Goal: Information Seeking & Learning: Check status

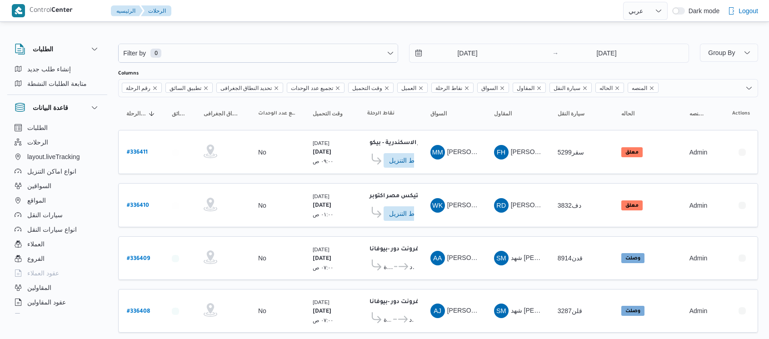
select select "ar"
click at [438, 55] on input "2/9/2025" at bounding box center [460, 53] width 103 height 18
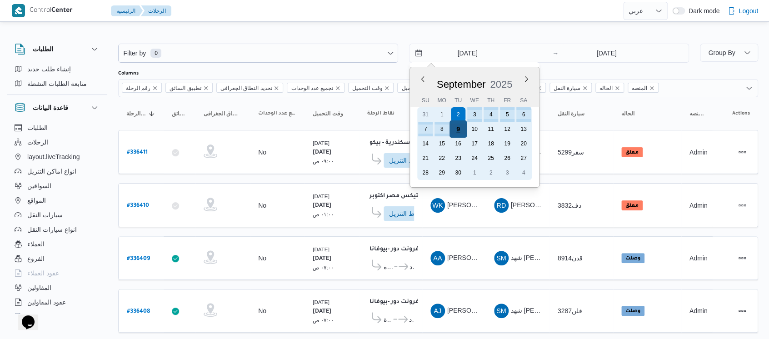
click at [451, 124] on div "9" at bounding box center [457, 128] width 17 height 17
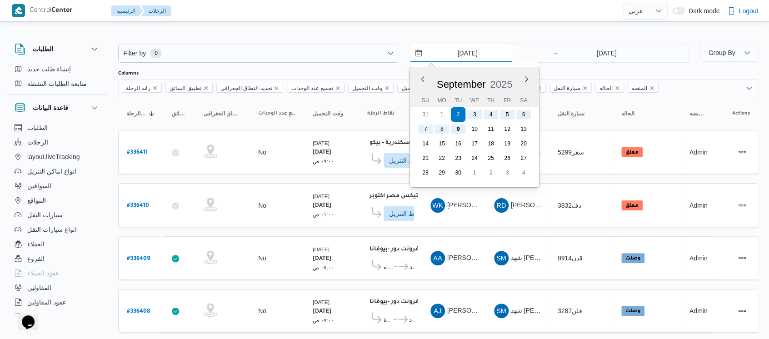
type input "9/9/2025"
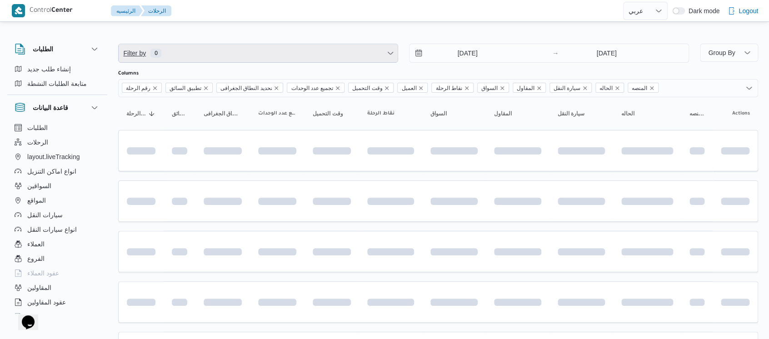
click at [340, 59] on span "Filter by 0" at bounding box center [258, 53] width 279 height 18
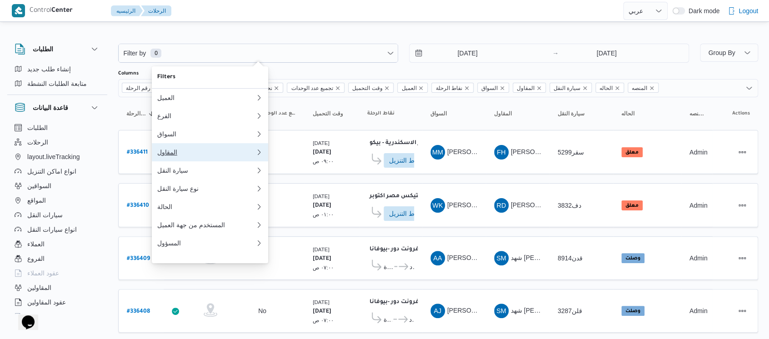
click at [179, 154] on div "المقاول" at bounding box center [206, 152] width 98 height 7
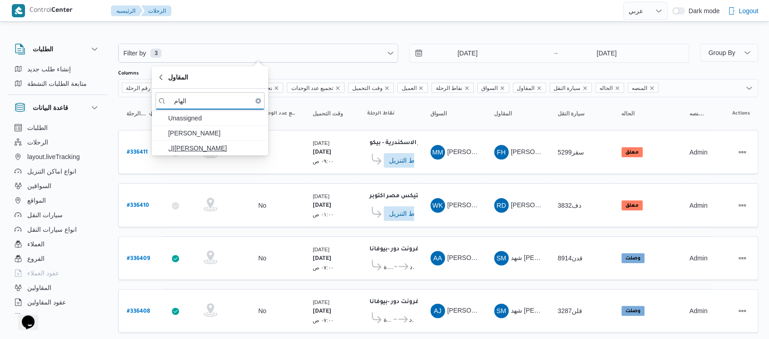
type input "الهام"
click at [187, 145] on span "الهامي محمد خالد علي" at bounding box center [215, 148] width 94 height 11
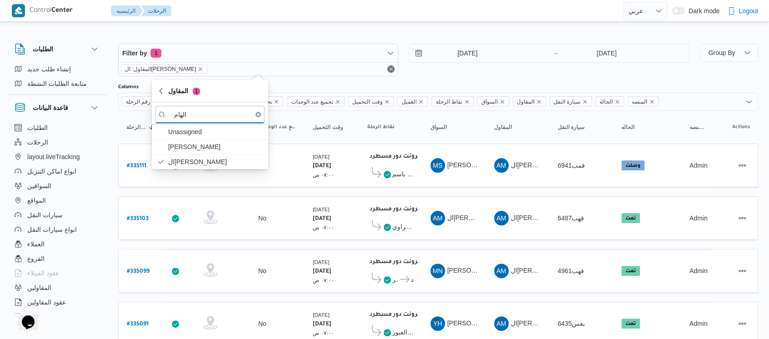
click at [113, 128] on div "الطلبات إنشاء طلب جديد متابعة الطلبات النشطة قاعدة البيانات الطلبات الرحلات lay…" at bounding box center [61, 176] width 109 height 281
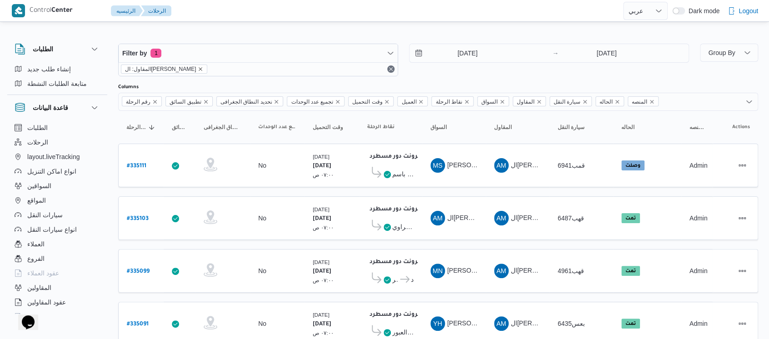
click at [199, 68] on icon "remove selected entity" at bounding box center [200, 68] width 5 height 5
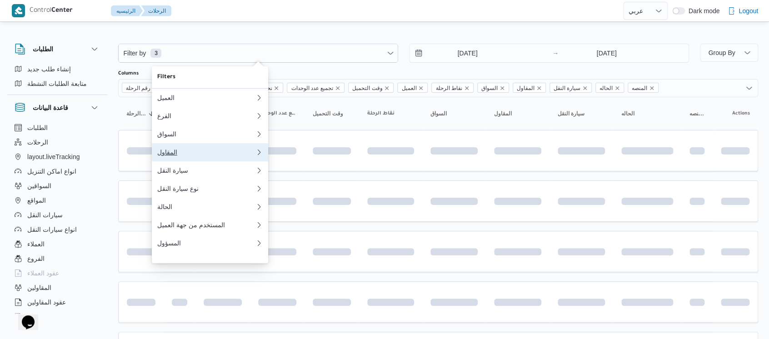
click at [171, 156] on div "المقاول" at bounding box center [204, 152] width 94 height 7
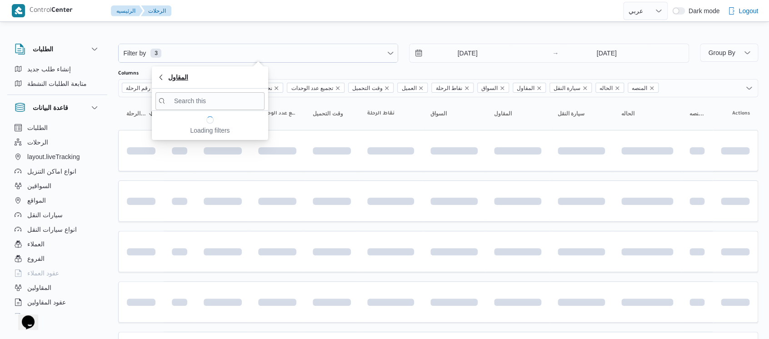
click at [182, 77] on span "المقاول" at bounding box center [178, 77] width 20 height 11
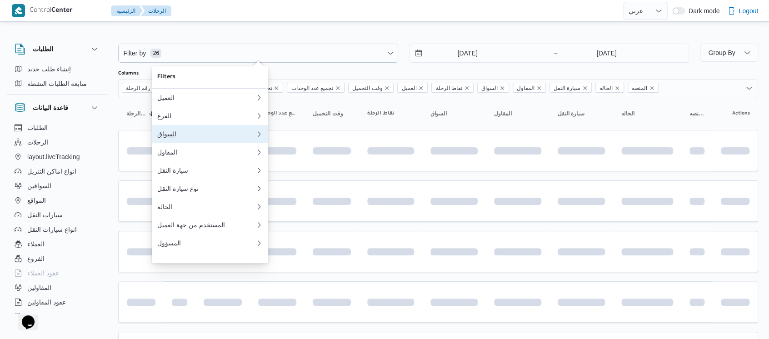
click at [171, 136] on div "السواق" at bounding box center [206, 133] width 98 height 7
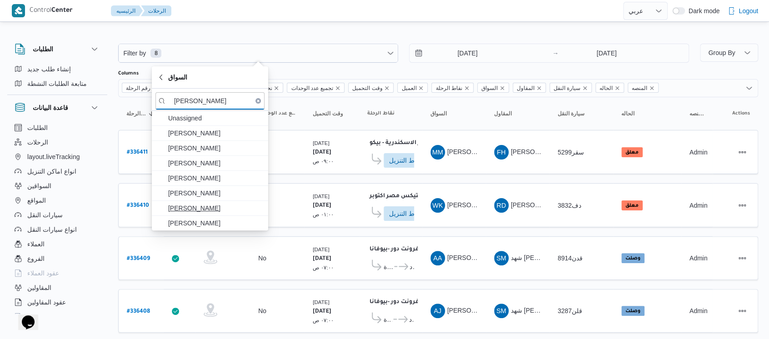
type input "سالم السيد"
click at [209, 209] on span "سالم السيد سالم حجازي" at bounding box center [215, 208] width 94 height 11
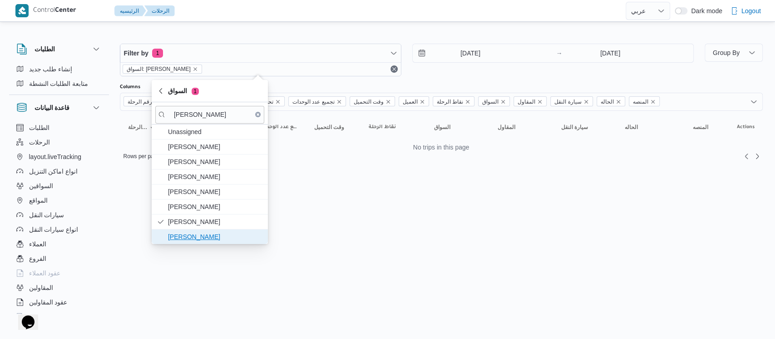
click at [206, 239] on span "سالم السيد اسماعيل محمود" at bounding box center [215, 236] width 94 height 11
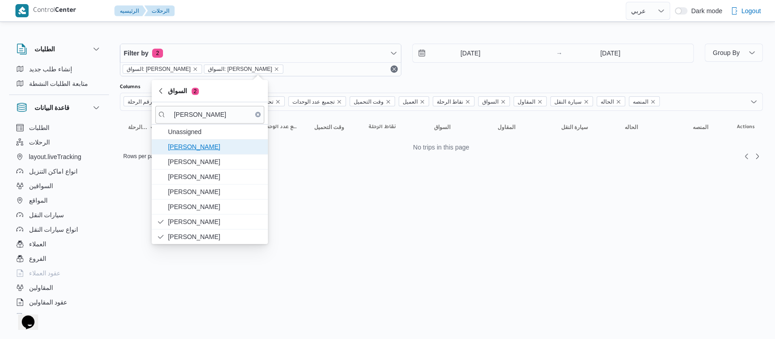
click at [215, 142] on span "سالم اشرف سالم السيد" at bounding box center [215, 146] width 94 height 11
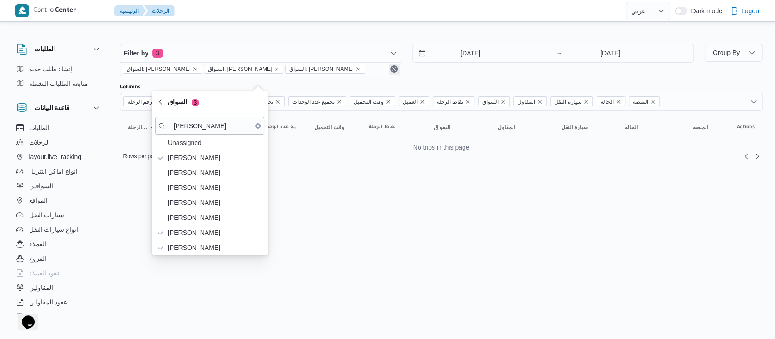
click at [396, 73] on div "السواق: سالم اشرف سالم السيد السواق: سالم السيد سالم حجازي السواق: سالم السيد ا…" at bounding box center [260, 69] width 281 height 14
click at [396, 73] on button "Remove" at bounding box center [394, 69] width 11 height 11
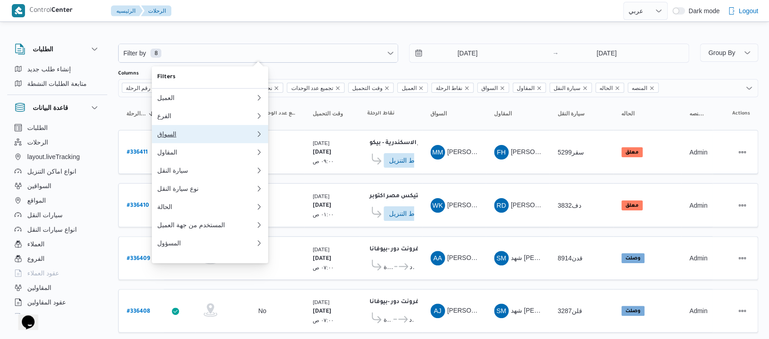
click at [166, 138] on div "السواق" at bounding box center [204, 133] width 94 height 7
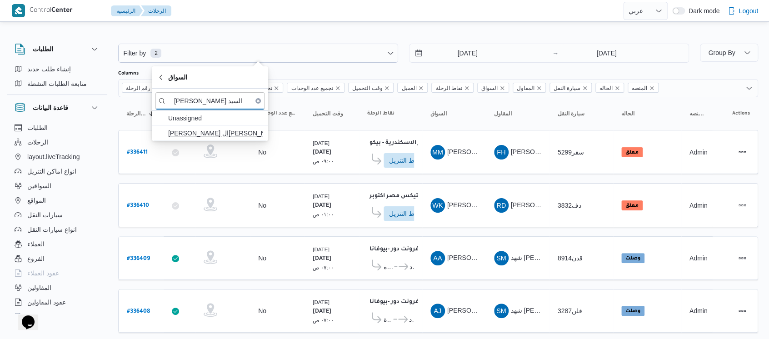
type input "حسن على السيد"
click at [218, 136] on span "حسن على السيد عبدالرحمن" at bounding box center [215, 133] width 94 height 11
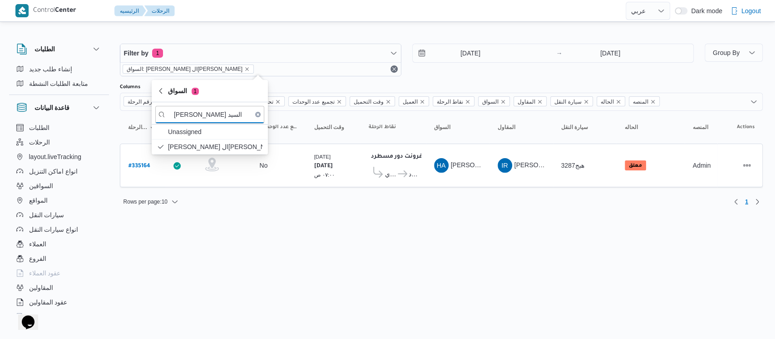
click at [451, 56] on input "9/9/2025" at bounding box center [464, 53] width 103 height 18
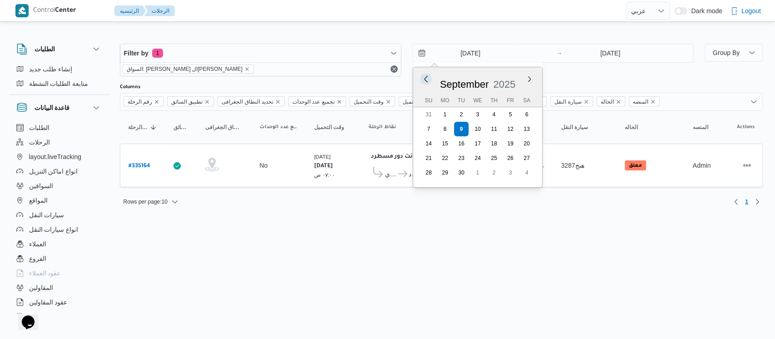
click at [428, 75] on button "Previous Month" at bounding box center [426, 79] width 9 height 9
type input "9/8/2025"
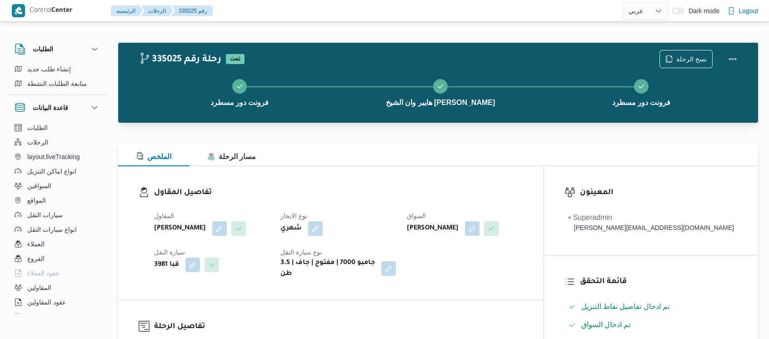
select select "ar"
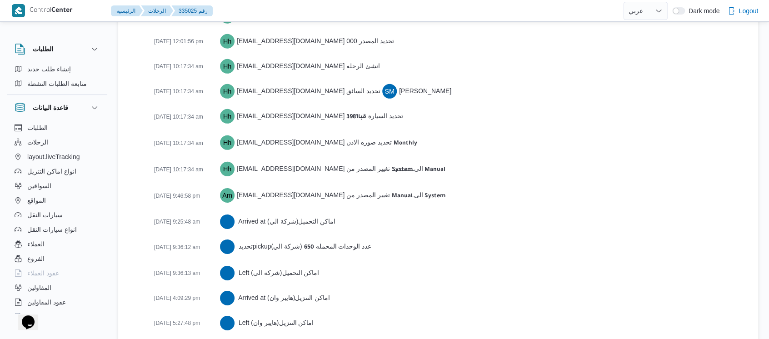
scroll to position [1530, 0]
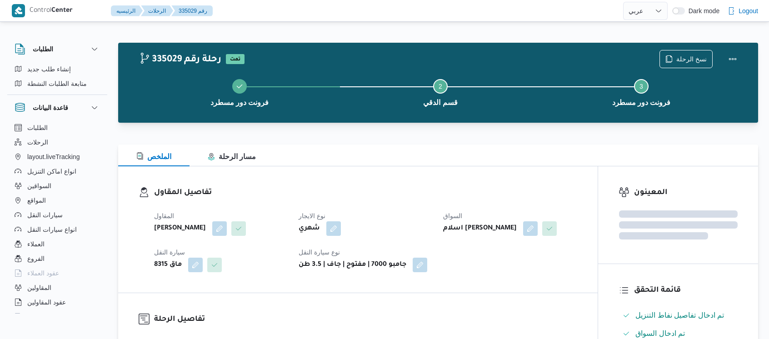
select select "ar"
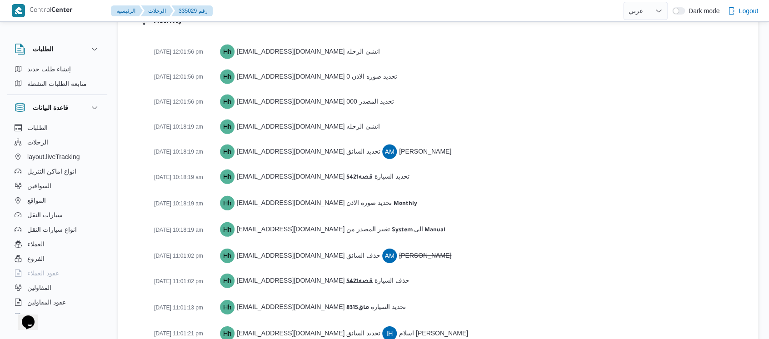
scroll to position [1570, 0]
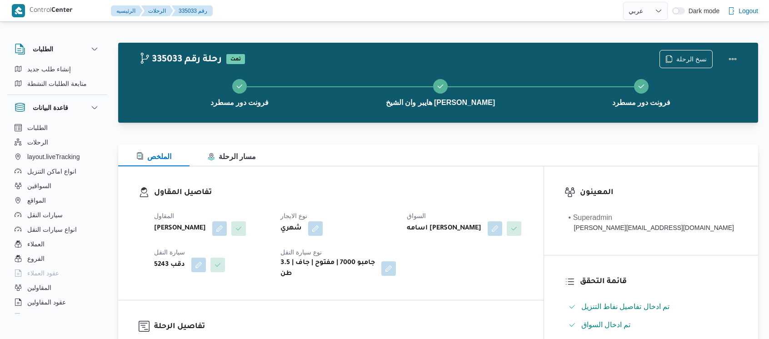
select select "ar"
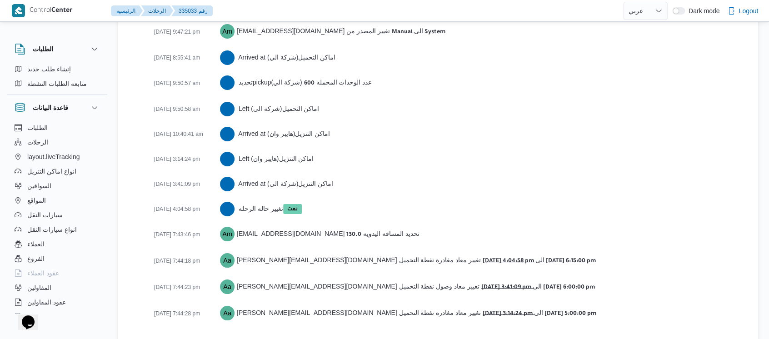
scroll to position [1606, 0]
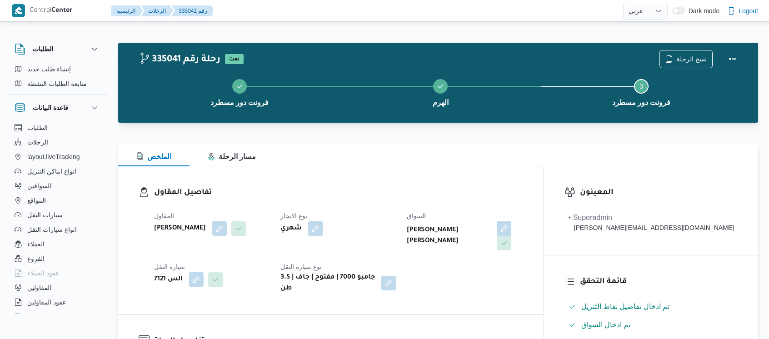
select select "ar"
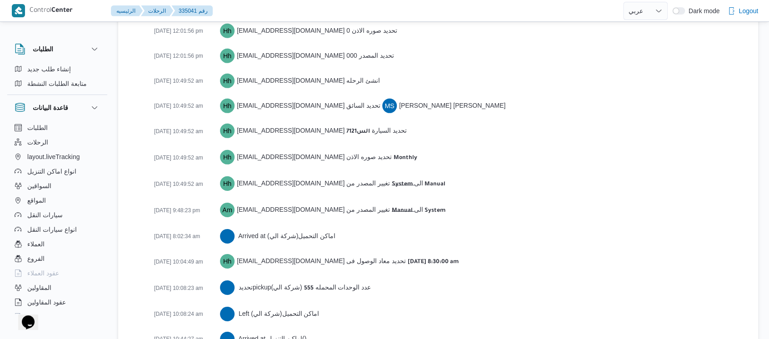
scroll to position [1545, 0]
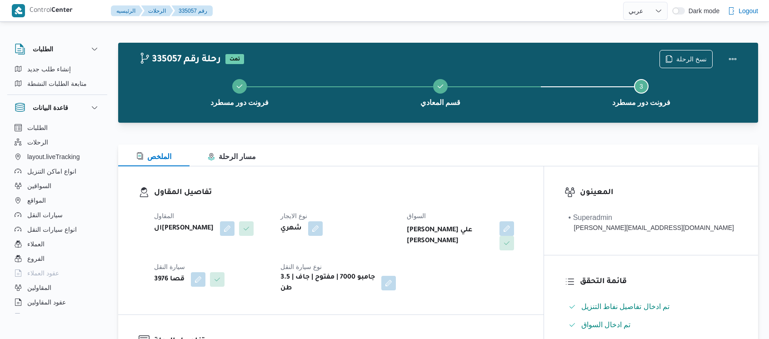
select select "ar"
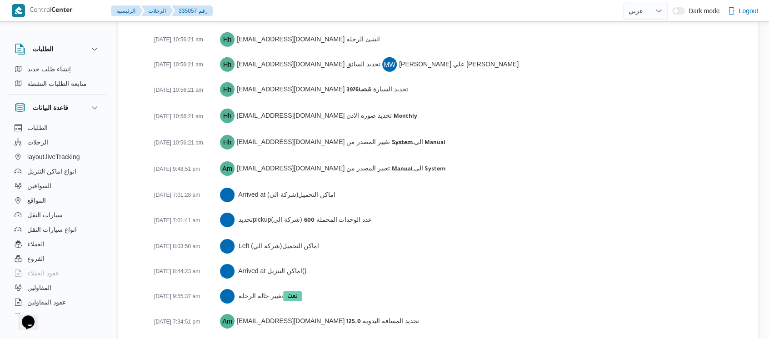
scroll to position [1454, 0]
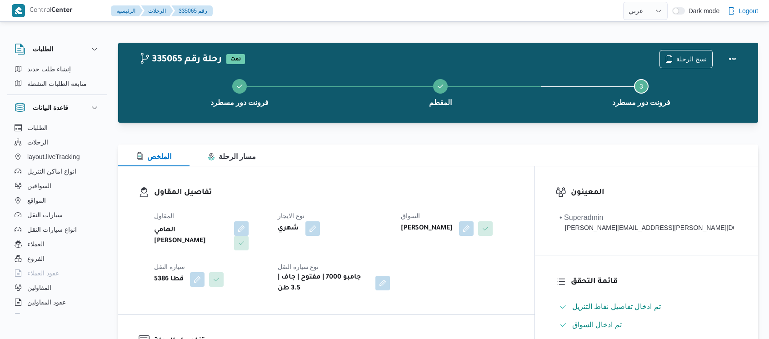
select select "ar"
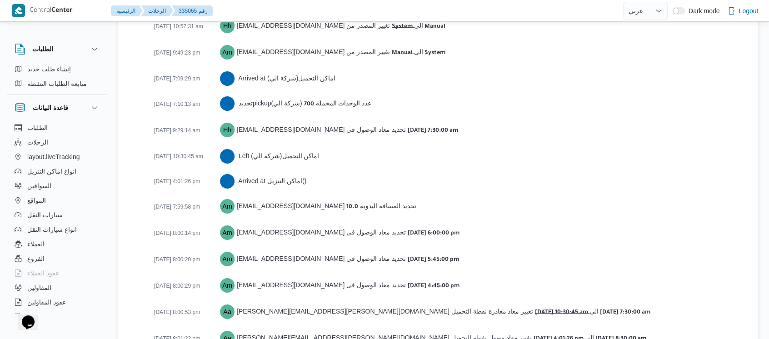
scroll to position [1530, 0]
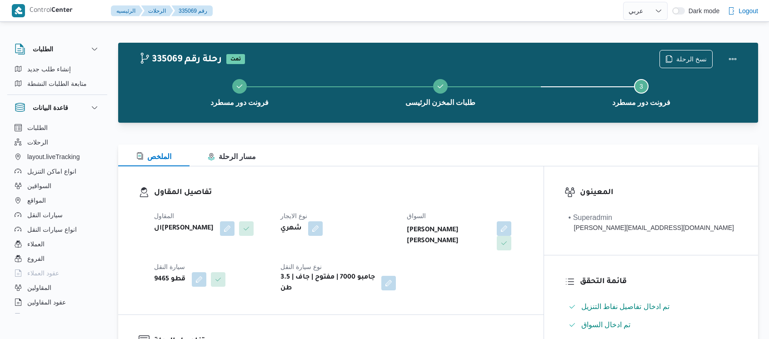
select select "ar"
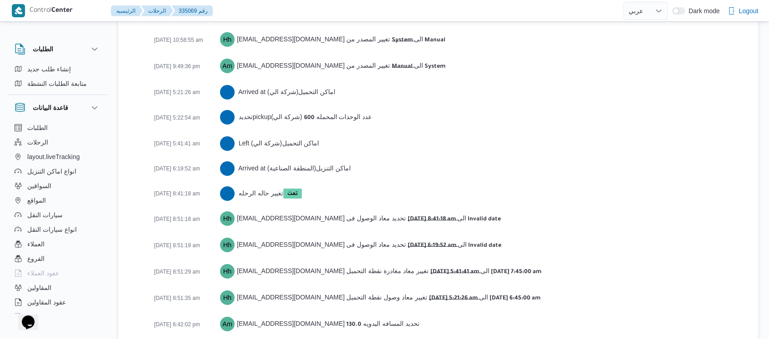
scroll to position [1514, 0]
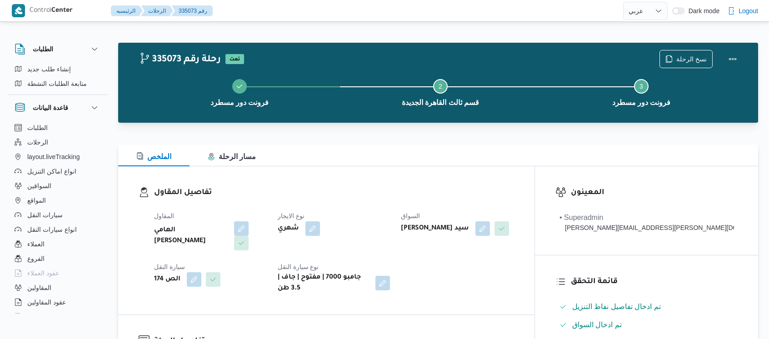
select select "ar"
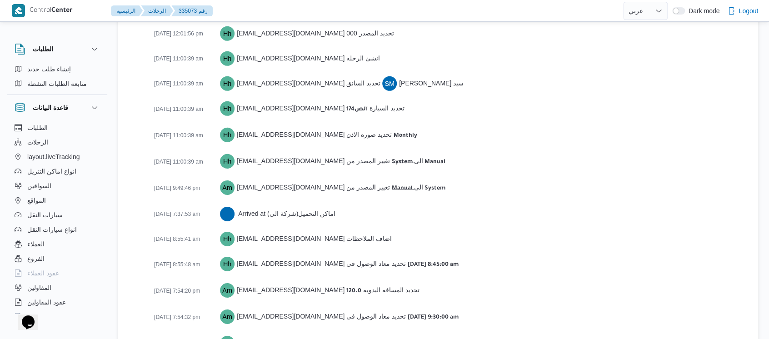
scroll to position [1454, 0]
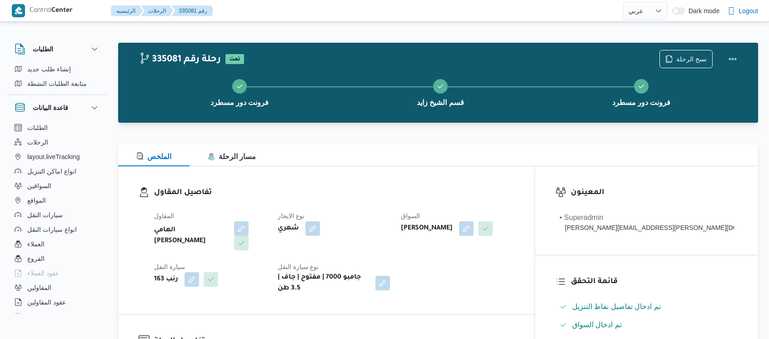
select select "ar"
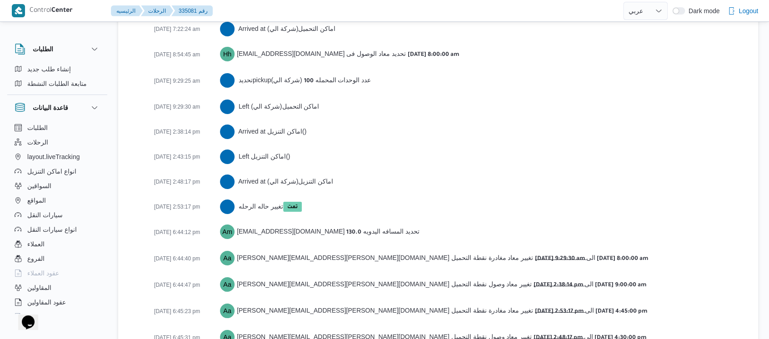
scroll to position [1595, 0]
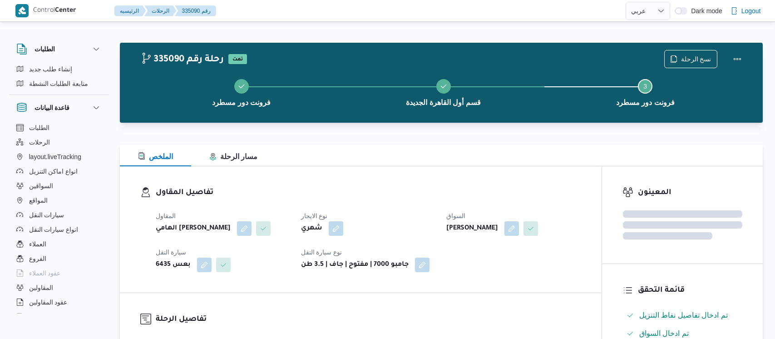
select select "ar"
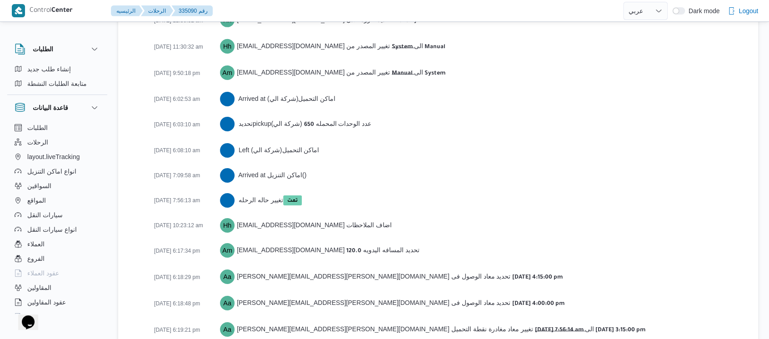
scroll to position [1479, 0]
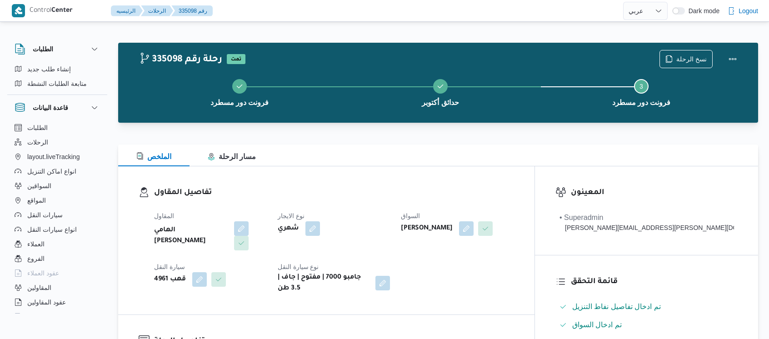
select select "ar"
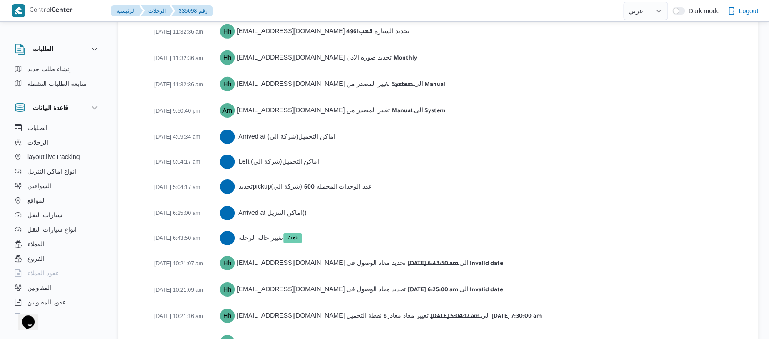
scroll to position [1414, 0]
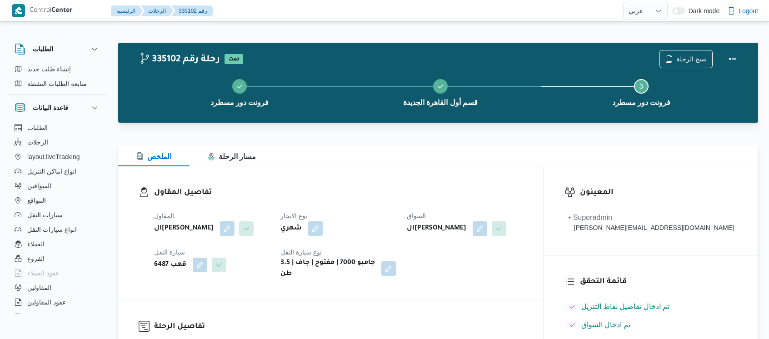
select select "ar"
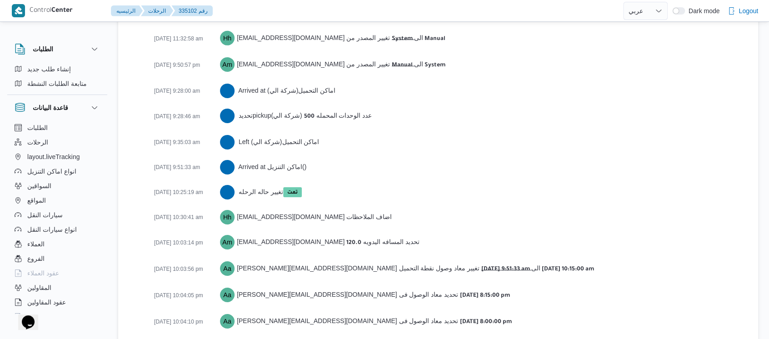
scroll to position [1444, 0]
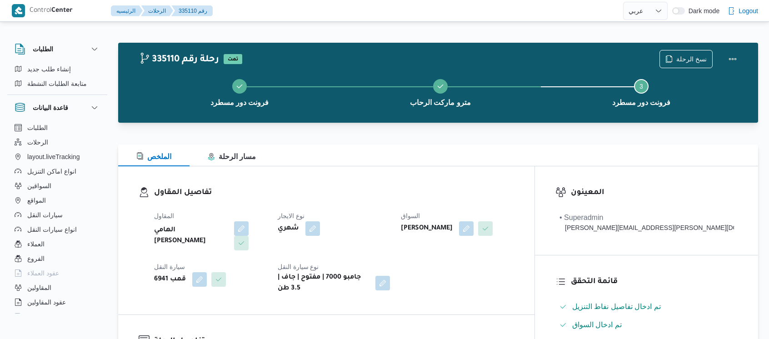
select select "ar"
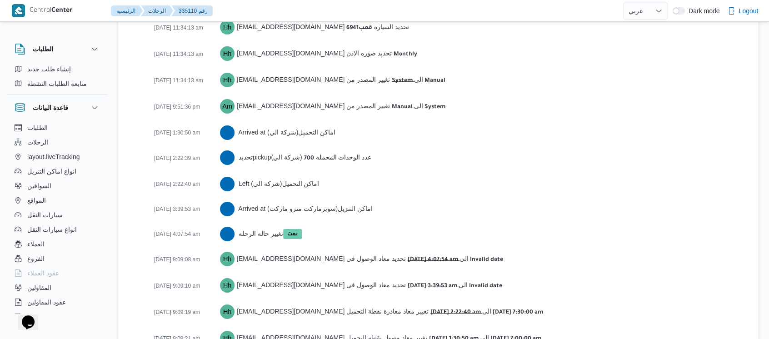
scroll to position [1425, 0]
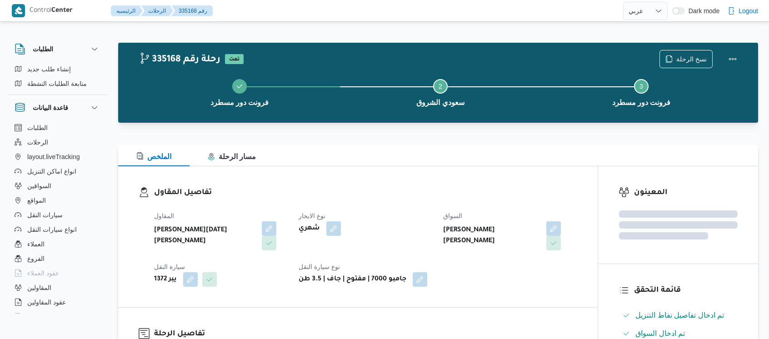
select select "ar"
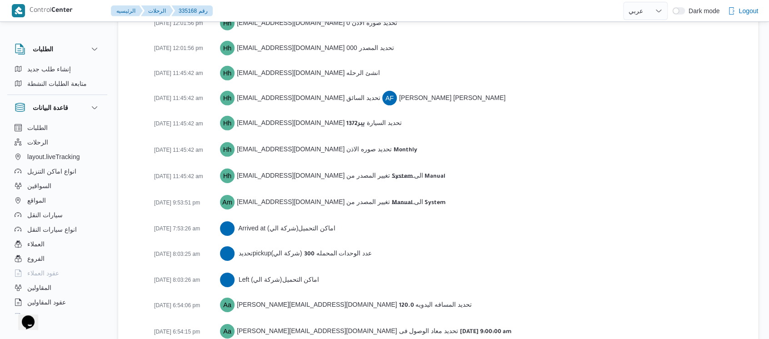
scroll to position [1469, 0]
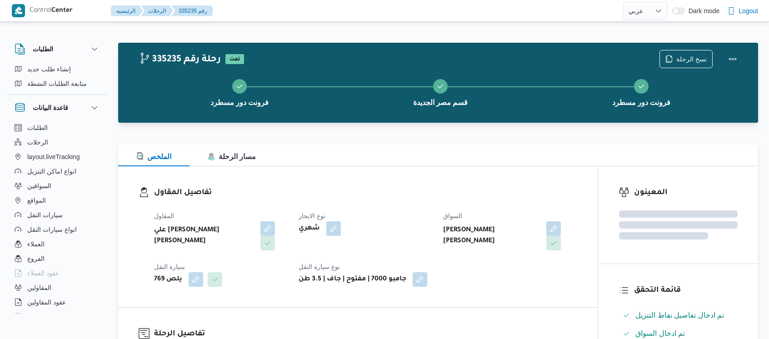
select select "ar"
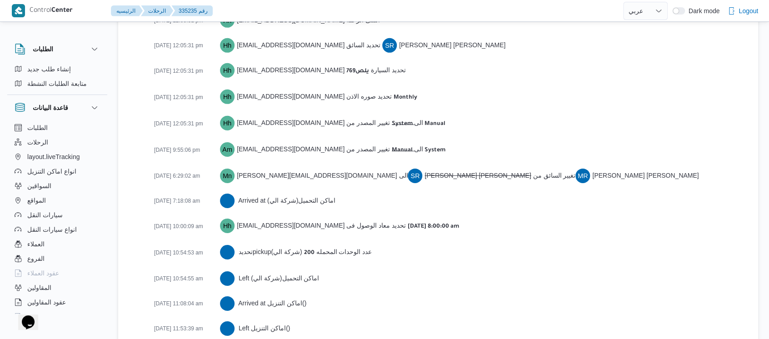
scroll to position [1606, 0]
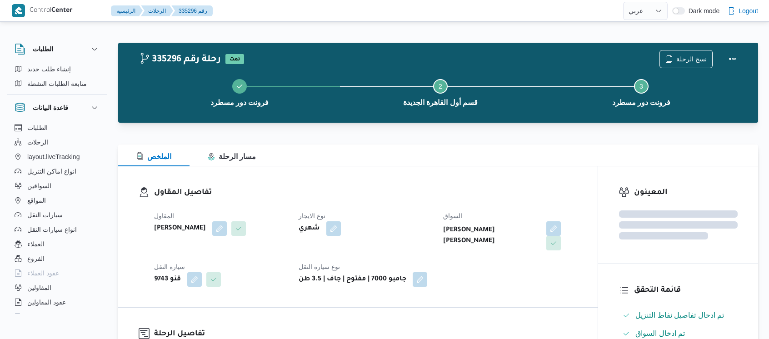
select select "ar"
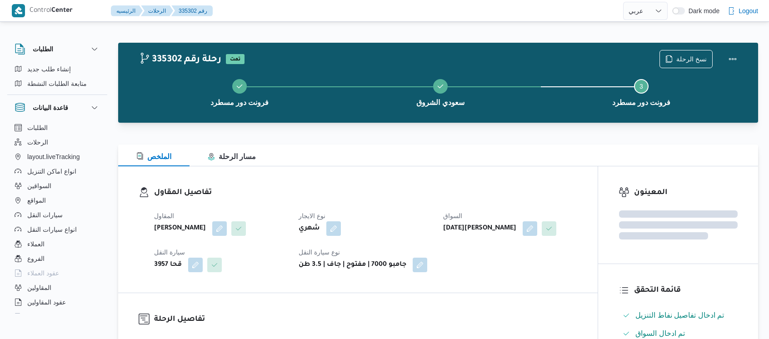
select select "ar"
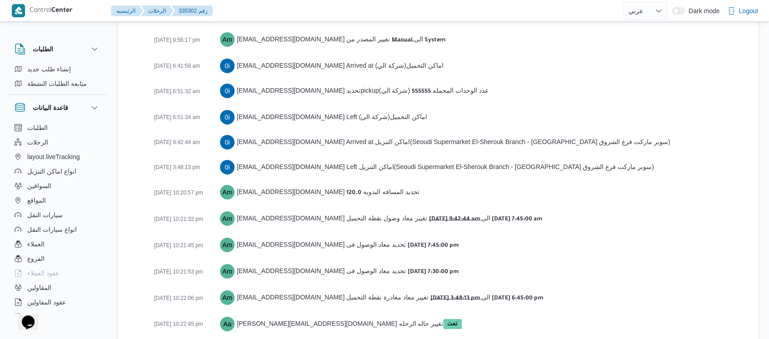
scroll to position [1505, 0]
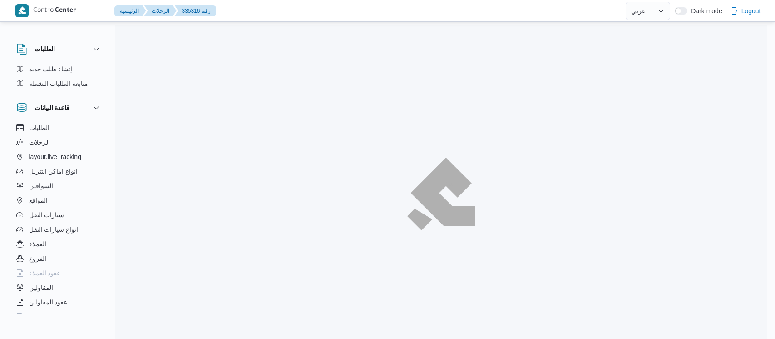
select select "ar"
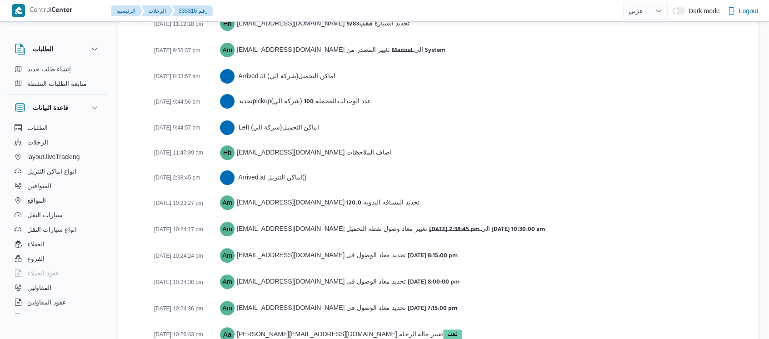
scroll to position [1722, 0]
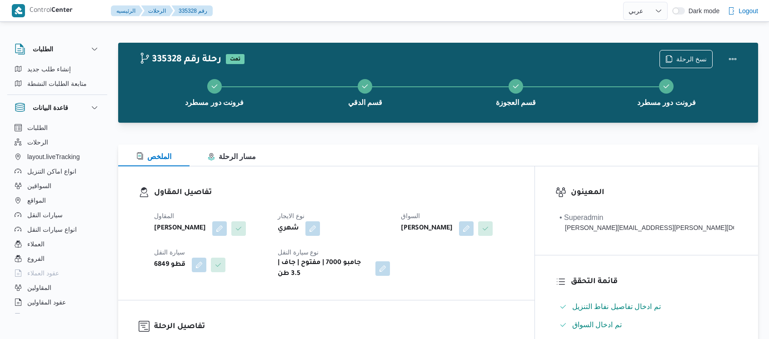
select select "ar"
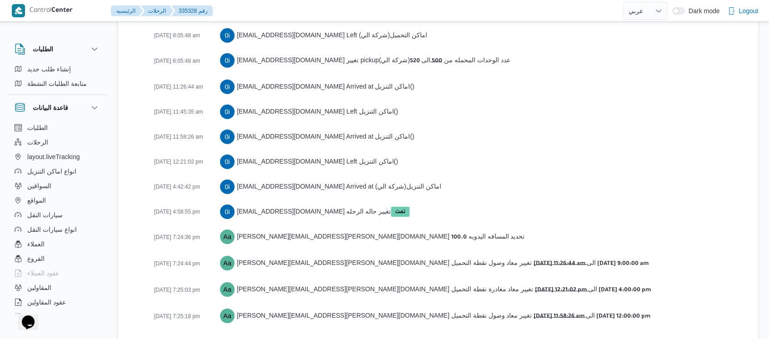
scroll to position [1605, 0]
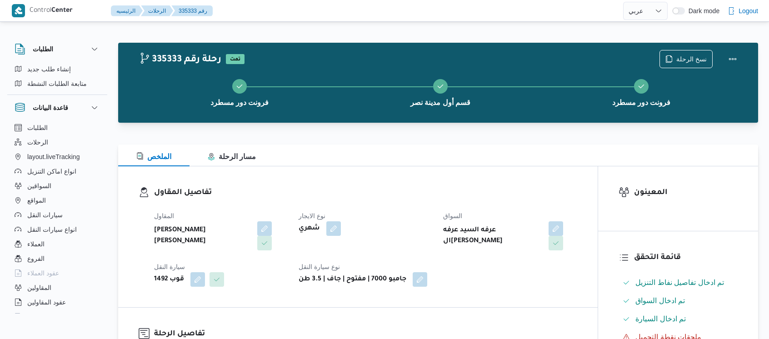
select select "ar"
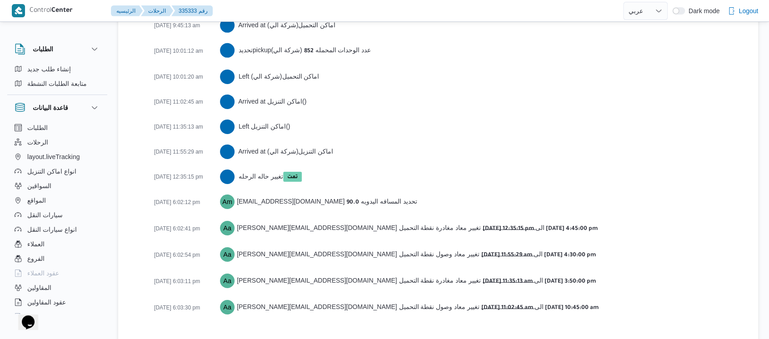
scroll to position [1454, 0]
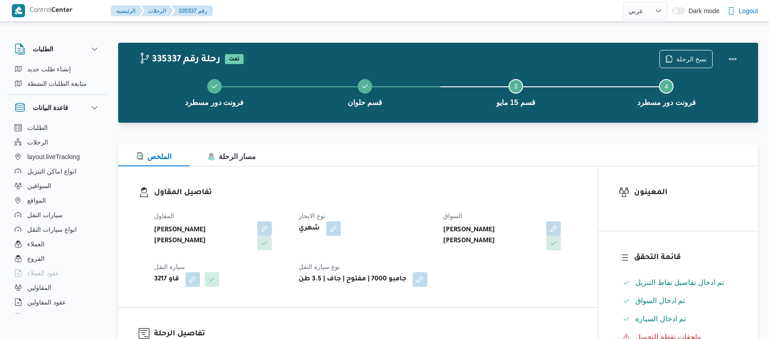
select select "ar"
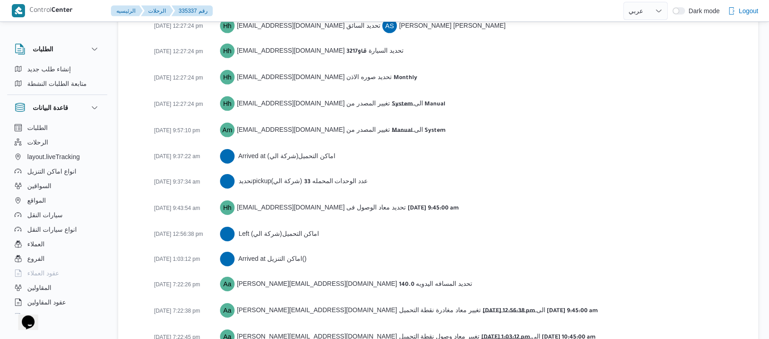
scroll to position [1555, 0]
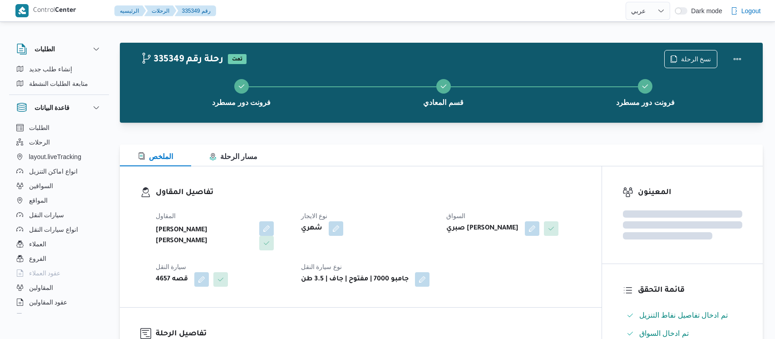
select select "ar"
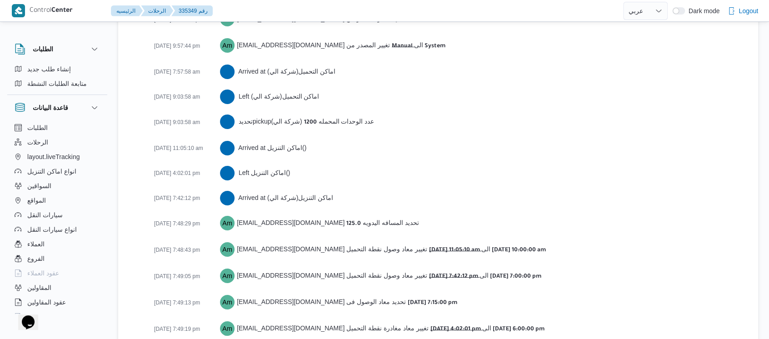
scroll to position [1530, 0]
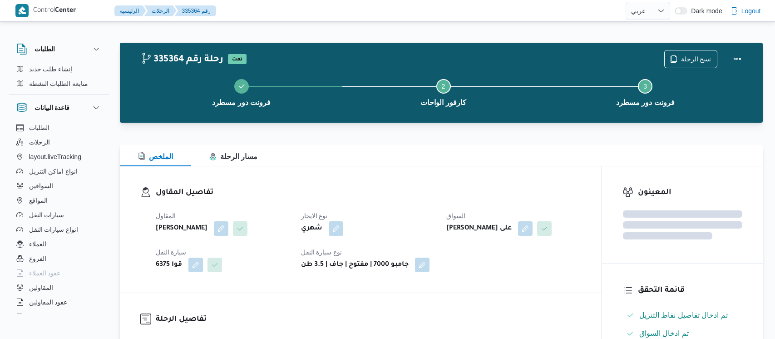
select select "ar"
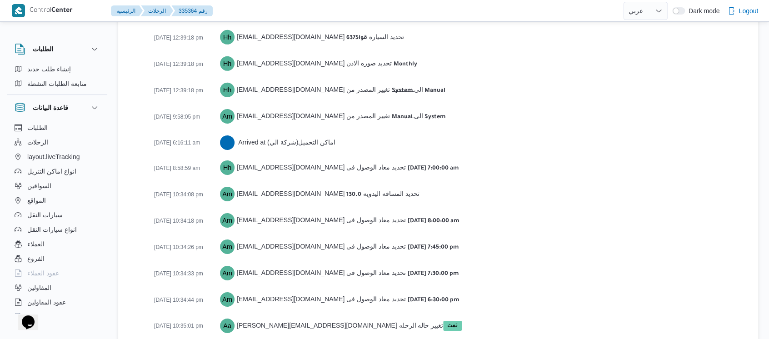
scroll to position [1443, 0]
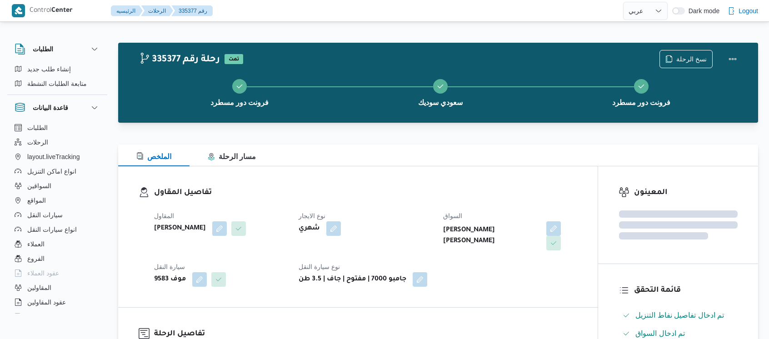
select select "ar"
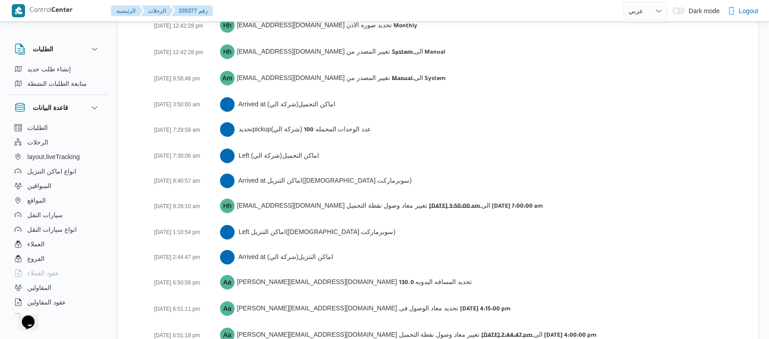
scroll to position [1545, 0]
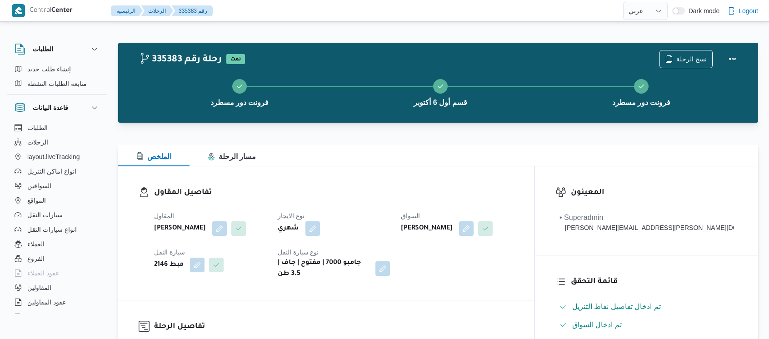
select select "ar"
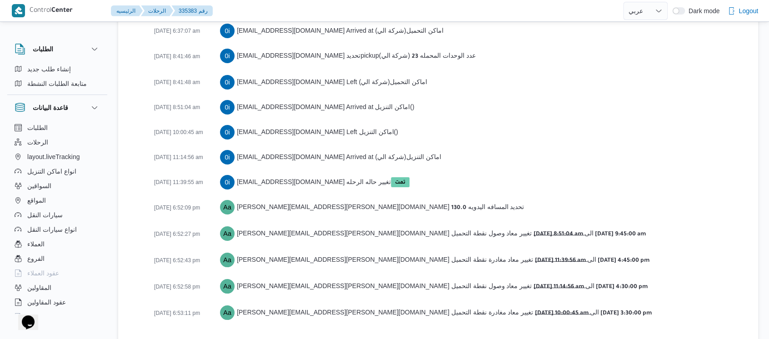
scroll to position [1595, 0]
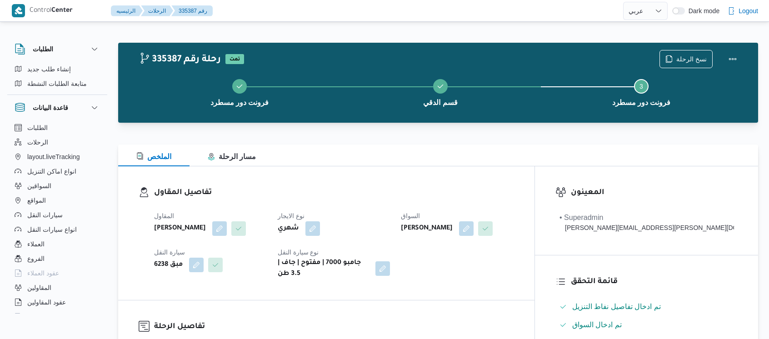
select select "ar"
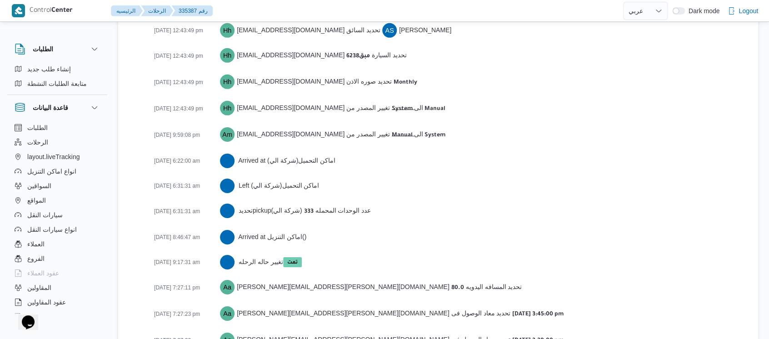
scroll to position [1469, 0]
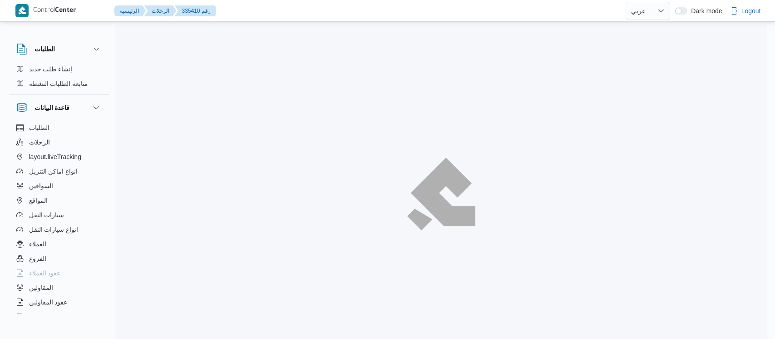
select select "ar"
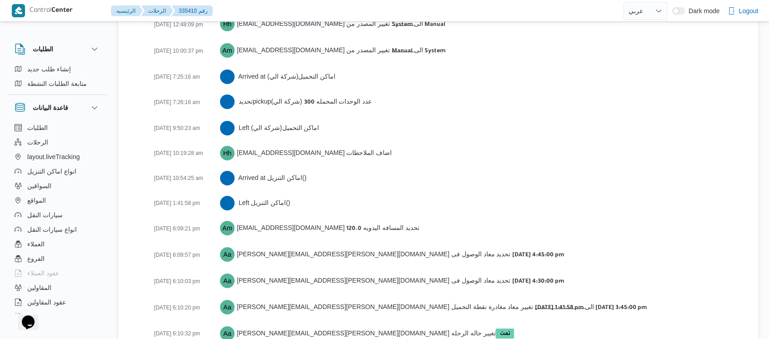
scroll to position [1519, 0]
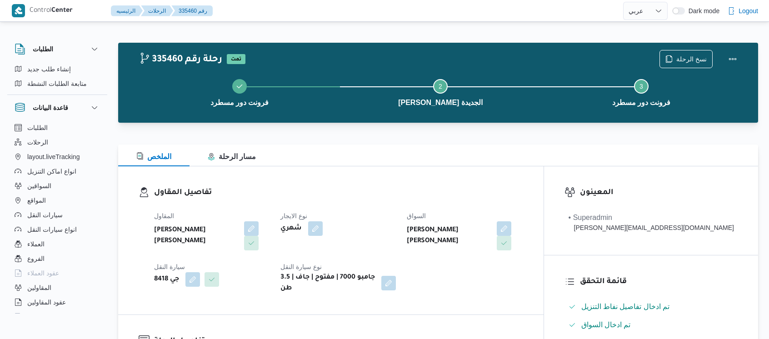
select select "ar"
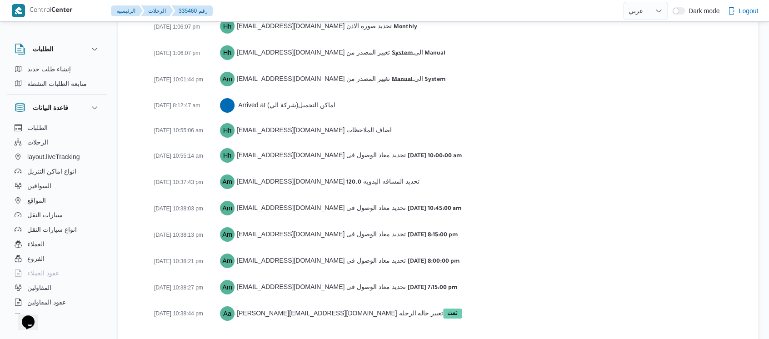
scroll to position [1469, 0]
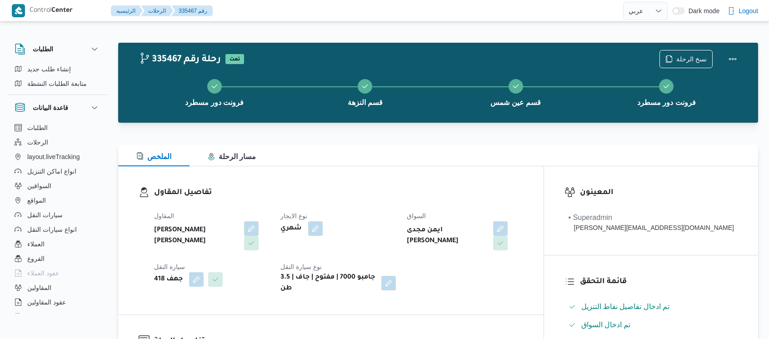
select select "ar"
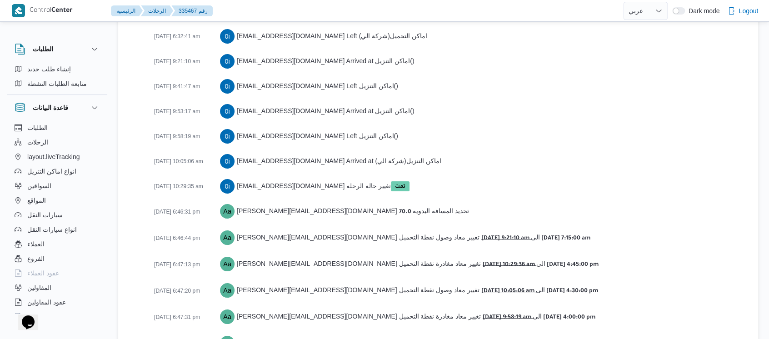
scroll to position [1670, 0]
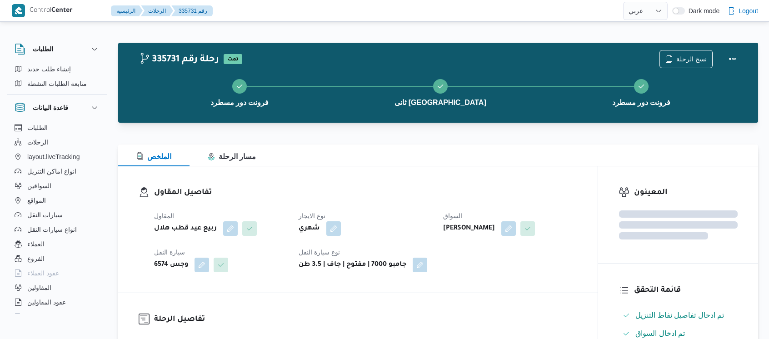
select select "ar"
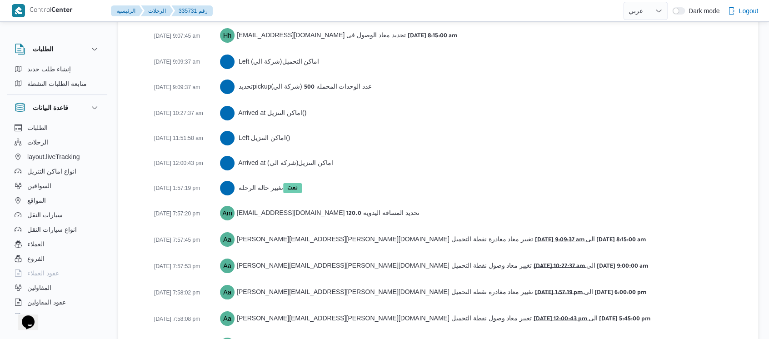
scroll to position [1621, 0]
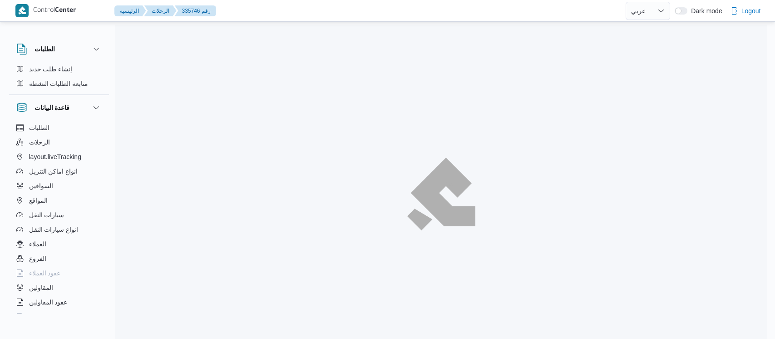
select select "ar"
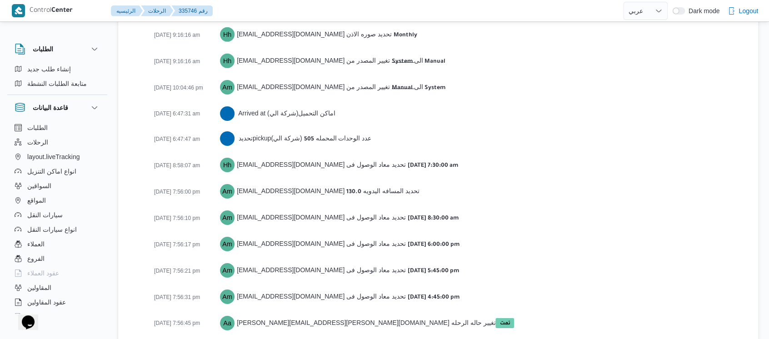
scroll to position [1469, 0]
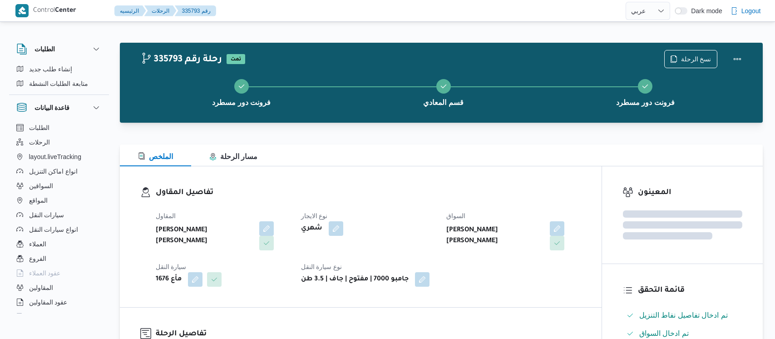
select select "ar"
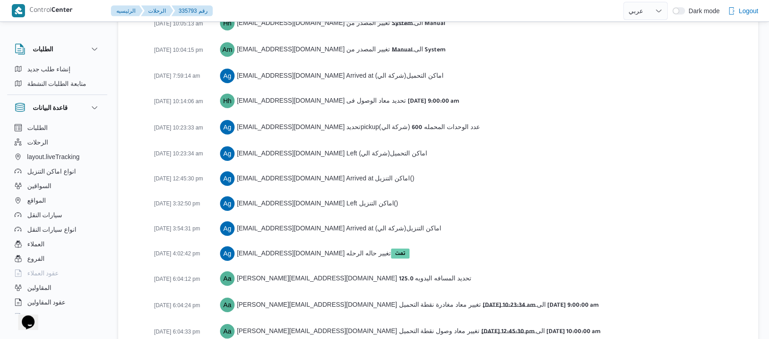
scroll to position [1545, 0]
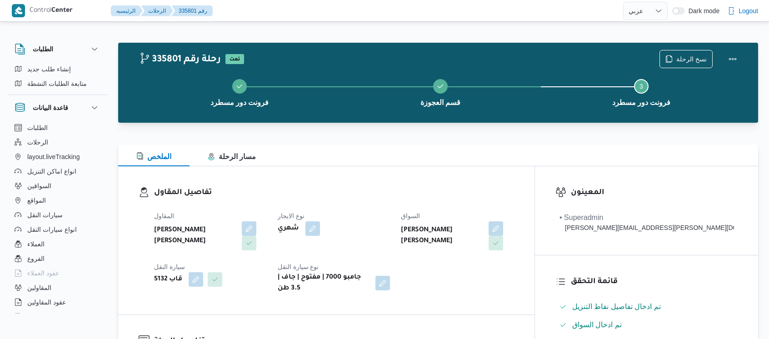
select select "ar"
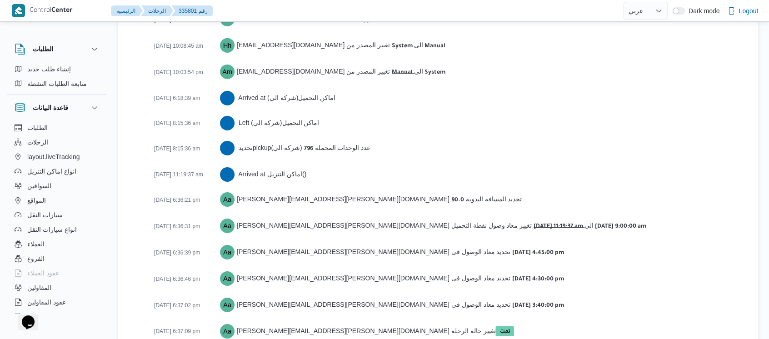
scroll to position [1480, 0]
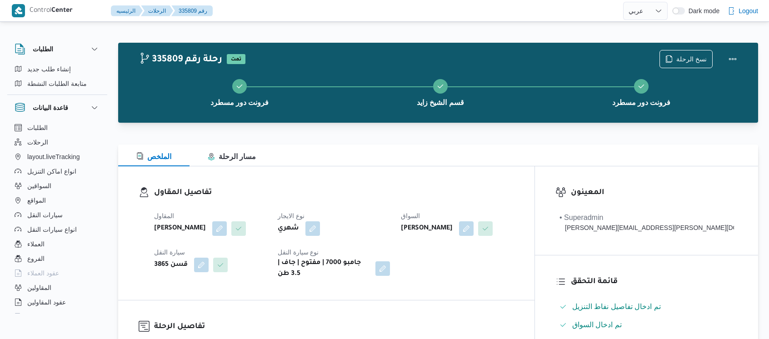
select select "ar"
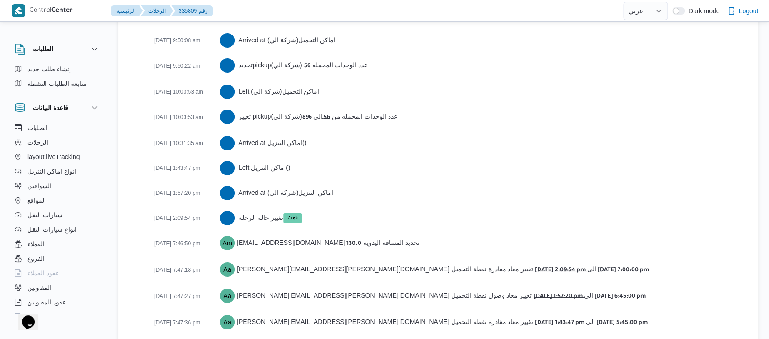
scroll to position [1495, 0]
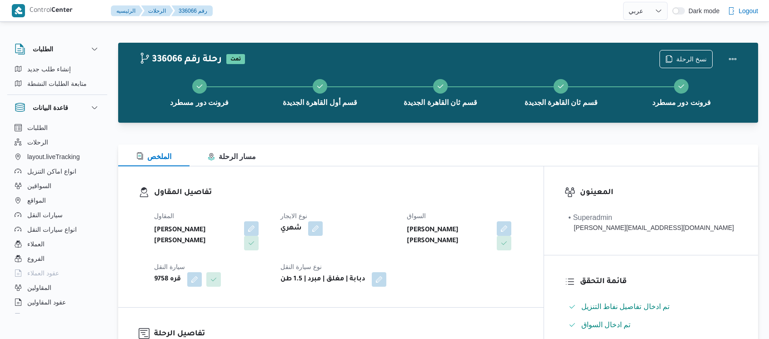
select select "ar"
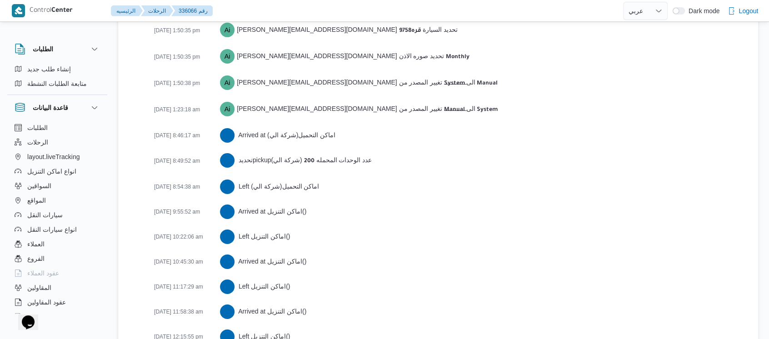
scroll to position [1654, 0]
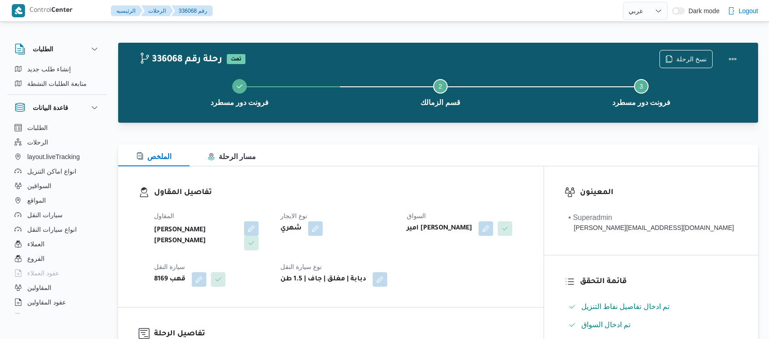
select select "ar"
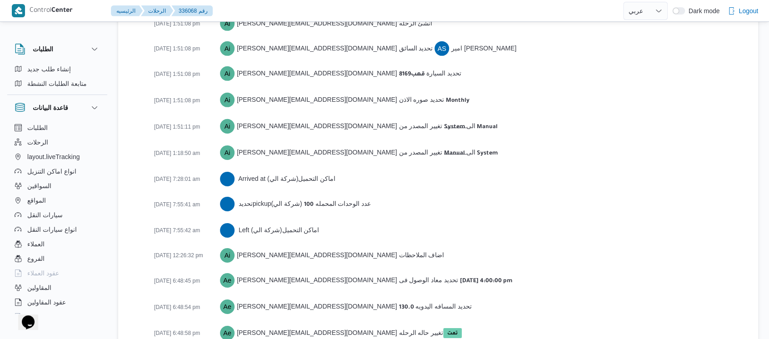
scroll to position [1418, 0]
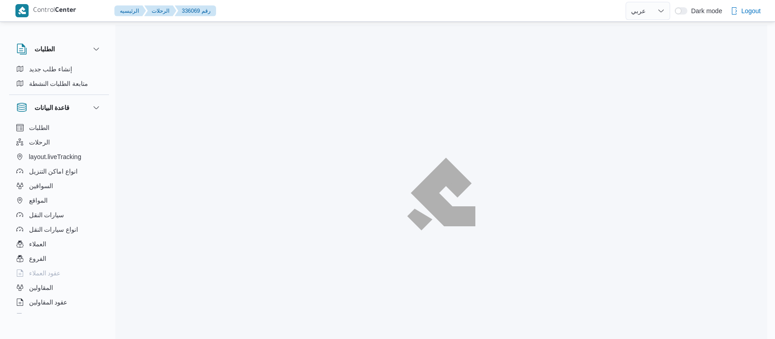
select select "ar"
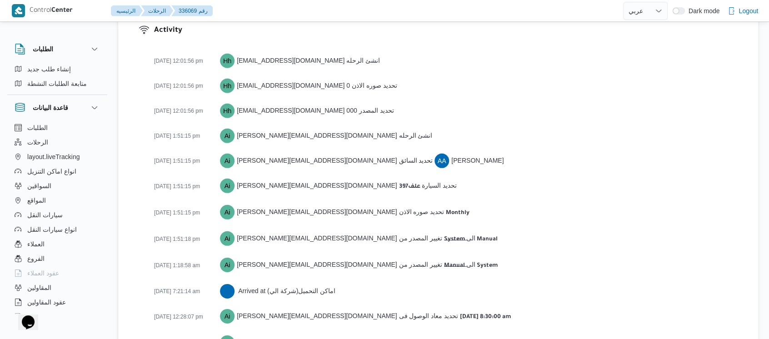
scroll to position [1353, 0]
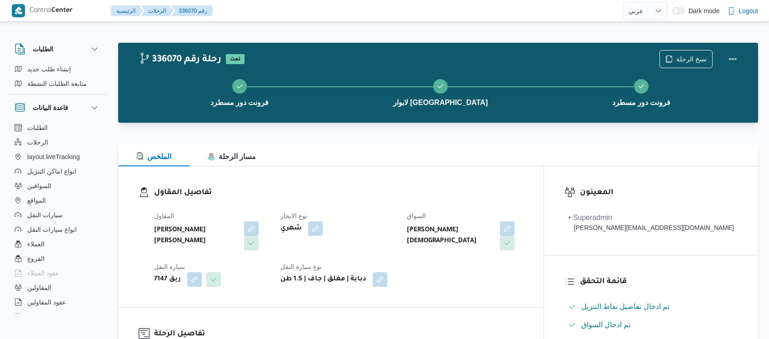
select select "ar"
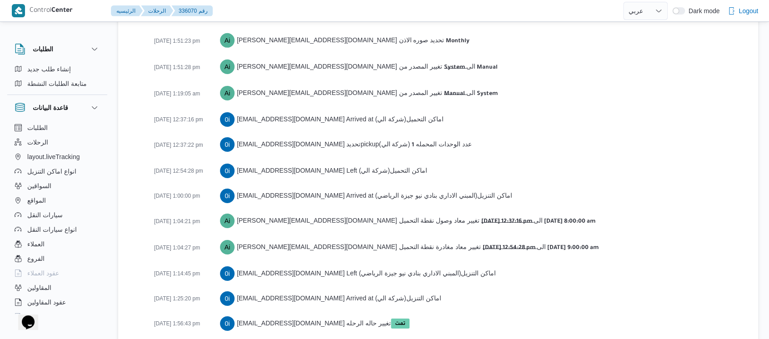
scroll to position [1519, 0]
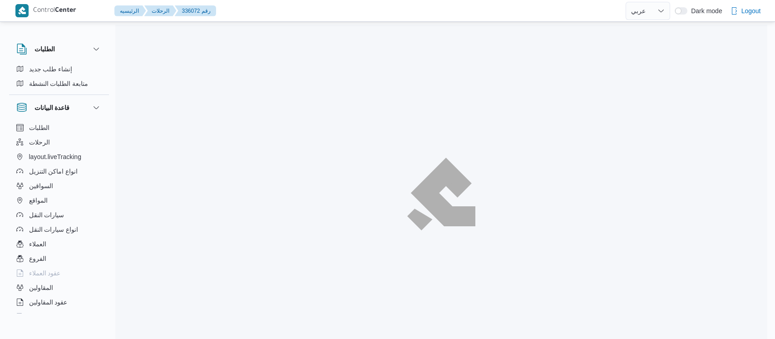
select select "ar"
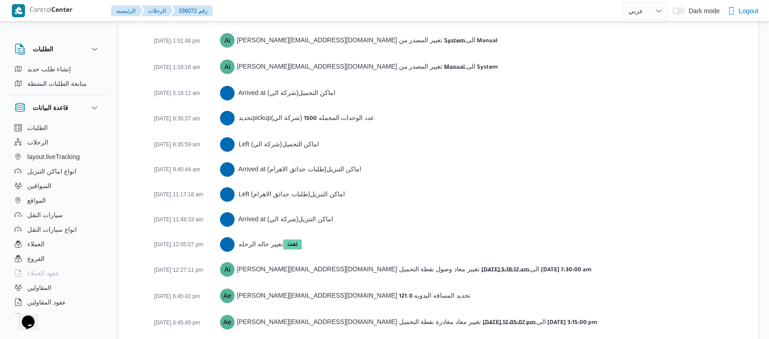
scroll to position [1494, 0]
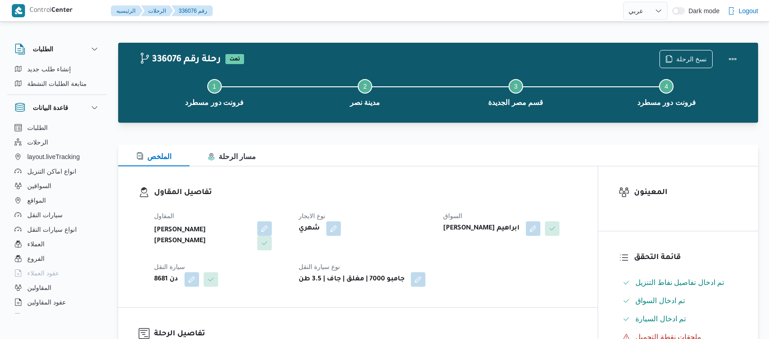
select select "ar"
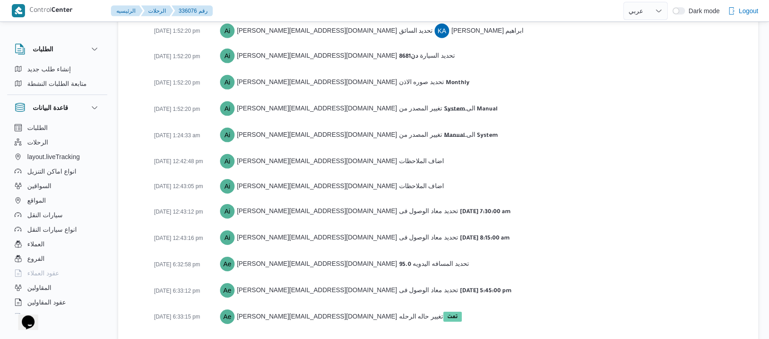
scroll to position [1367, 0]
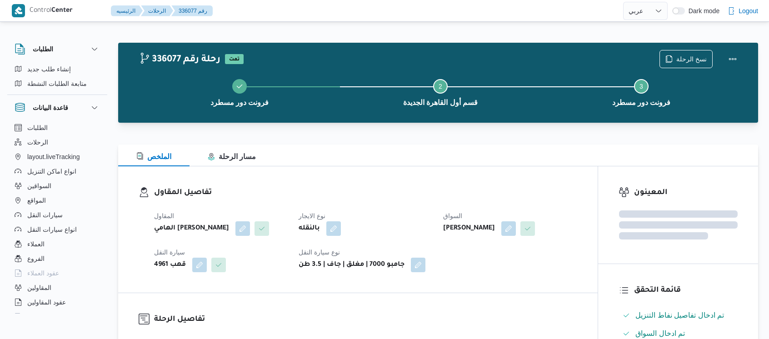
select select "ar"
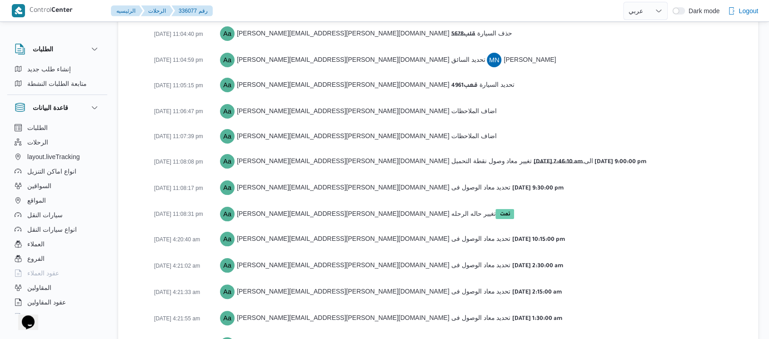
scroll to position [1697, 0]
